Goal: Communication & Community: Ask a question

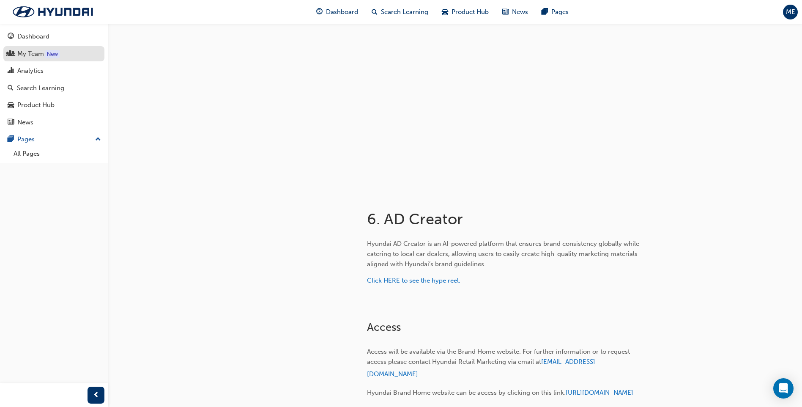
click at [39, 58] on div "My Team" at bounding box center [30, 54] width 27 height 10
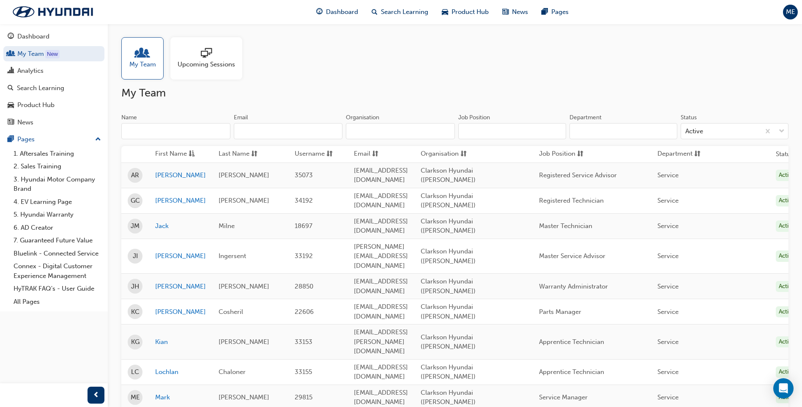
click at [222, 68] on span "Upcoming Sessions" at bounding box center [207, 65] width 58 height 10
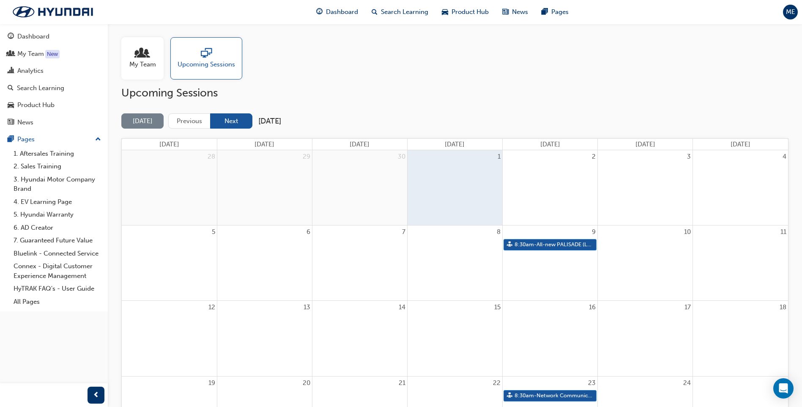
click at [224, 117] on button "Next" at bounding box center [231, 121] width 42 height 16
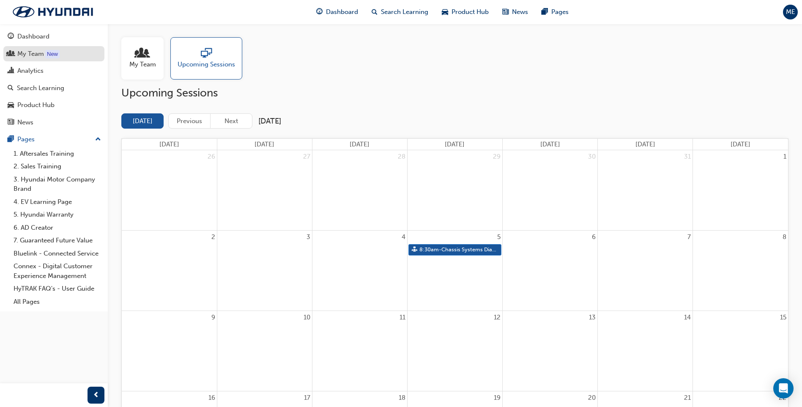
click at [36, 59] on link "My Team New" at bounding box center [53, 54] width 101 height 16
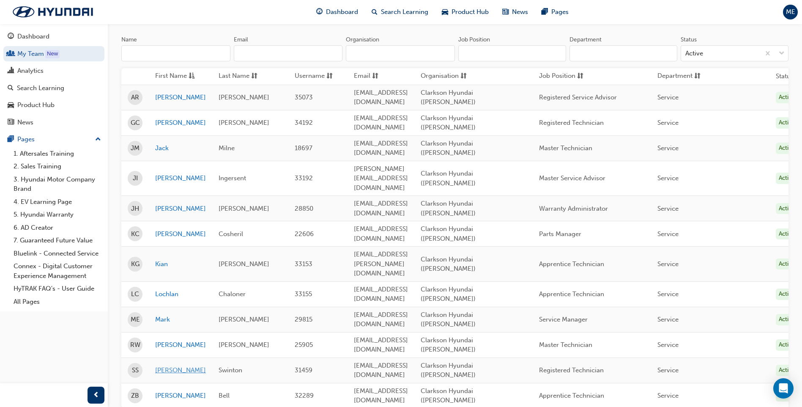
scroll to position [85, 0]
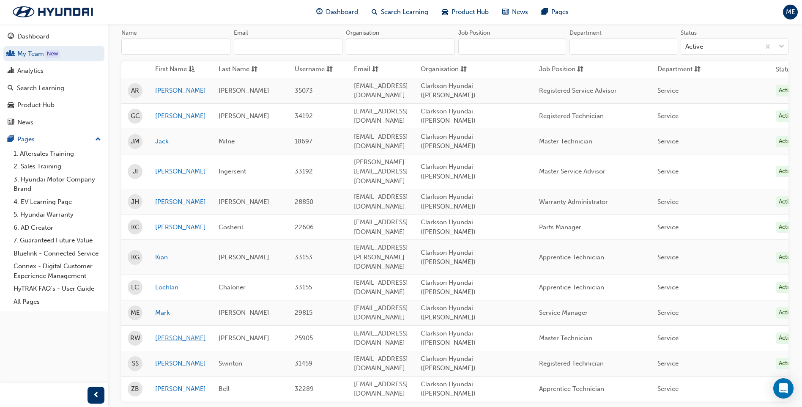
click at [159, 333] on link "[PERSON_NAME]" at bounding box center [180, 338] width 51 height 10
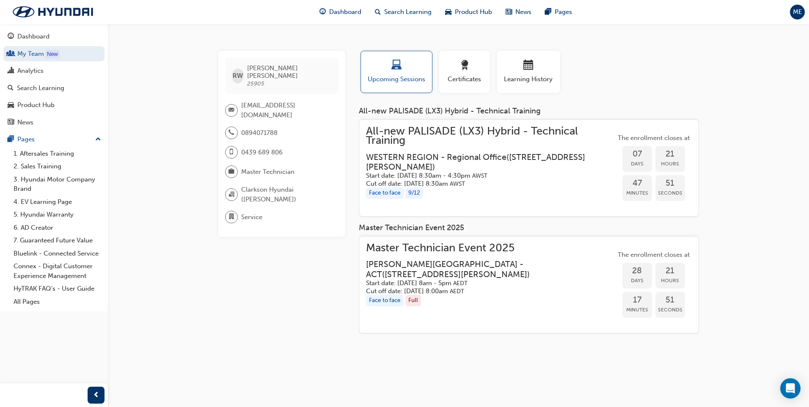
click at [480, 246] on span "Master Technician Event 2025" at bounding box center [491, 248] width 250 height 10
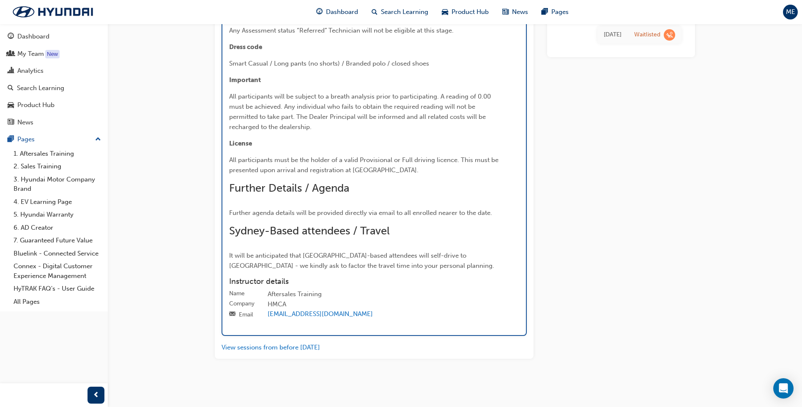
scroll to position [1818, 0]
click at [786, 388] on icon "Open Intercom Messenger" at bounding box center [784, 388] width 10 height 11
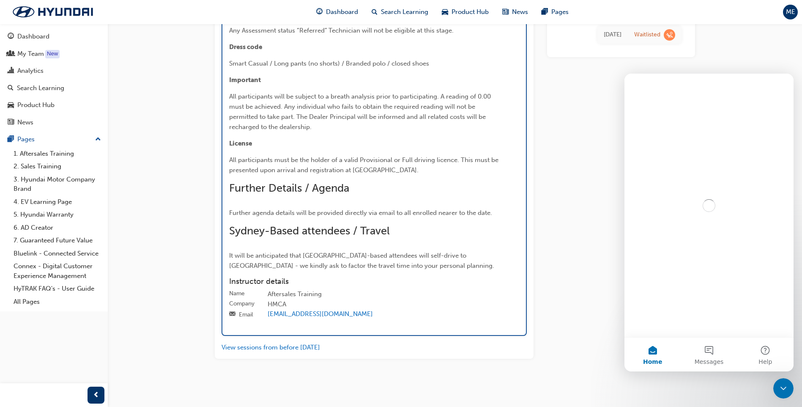
scroll to position [0, 0]
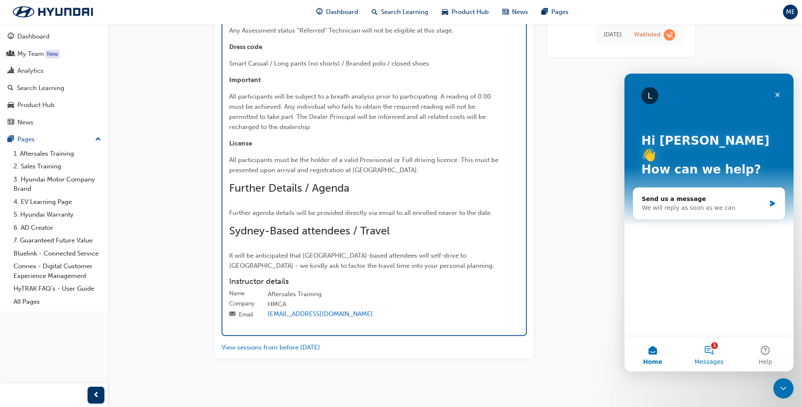
click at [712, 347] on button "1 Messages" at bounding box center [709, 355] width 56 height 34
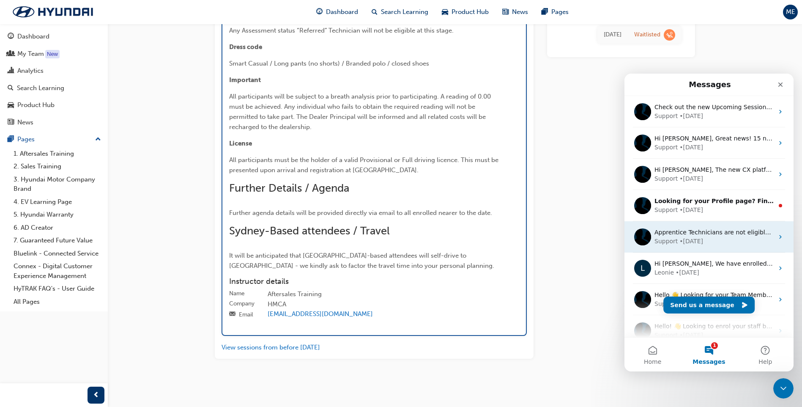
click at [735, 240] on div "Support • [DATE]" at bounding box center [714, 241] width 119 height 9
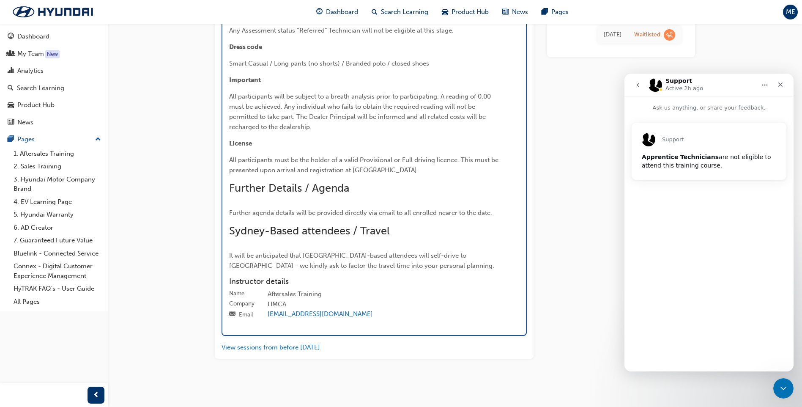
click at [639, 87] on icon "go back" at bounding box center [638, 85] width 3 height 4
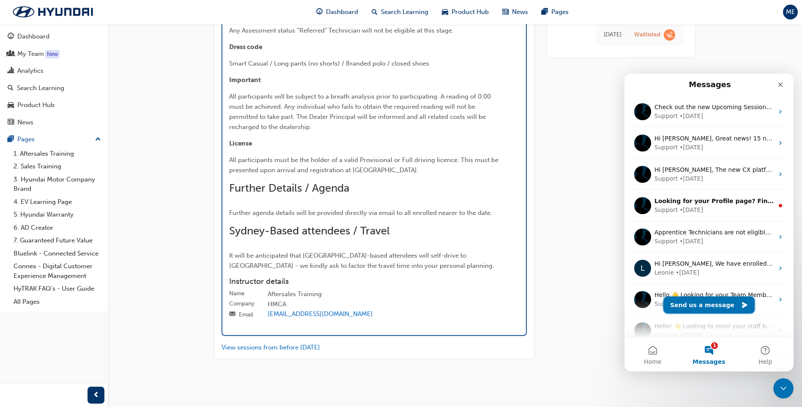
click at [703, 305] on button "Send us a message" at bounding box center [709, 305] width 91 height 17
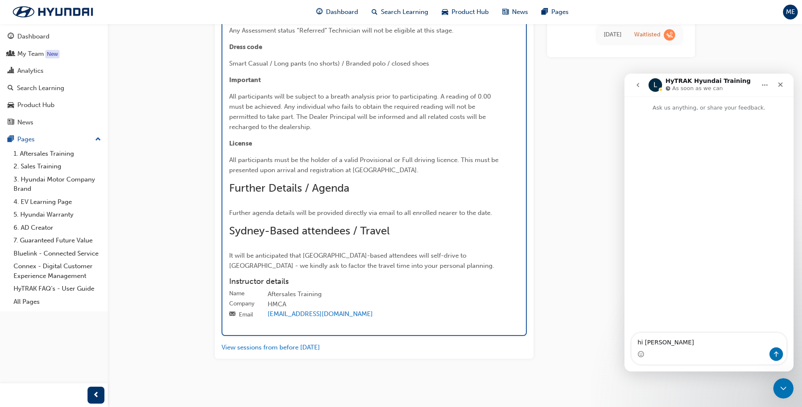
type textarea "hi [PERSON_NAME]"
type textarea "rob"
type textarea "[PERSON_NAME] here."
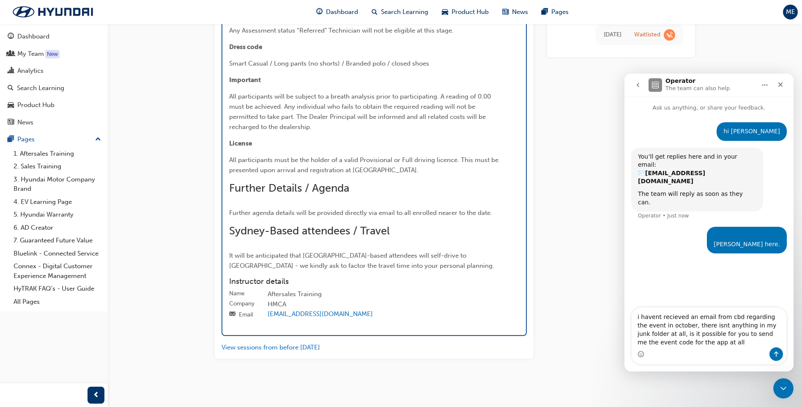
type textarea "i havent recieved an email from cbd regarding the event in october, there isnt …"
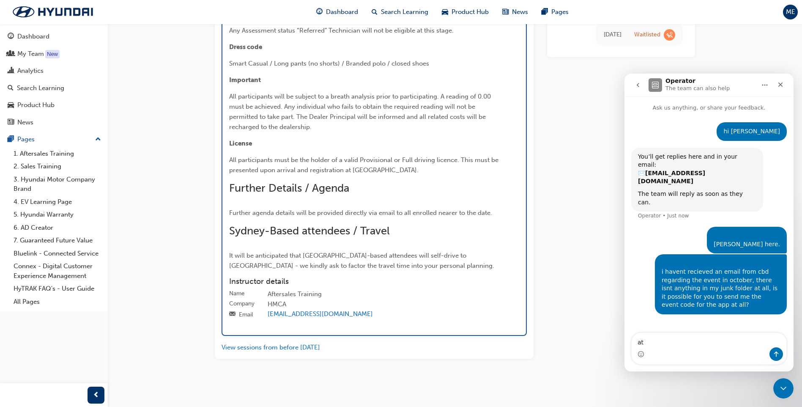
type textarea "a"
type textarea "ta"
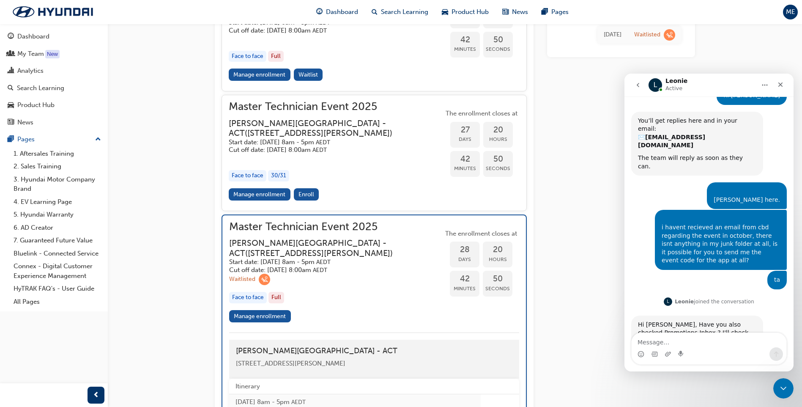
scroll to position [47, 0]
